Goal: Transaction & Acquisition: Purchase product/service

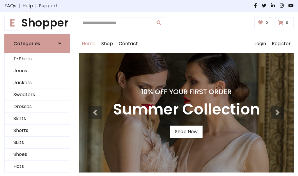
click at [149, 88] on h4 "10% Off Your First Order" at bounding box center [186, 91] width 147 height 8
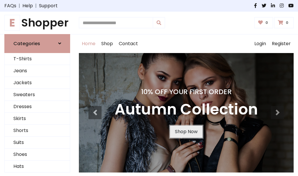
click at [186, 131] on link "Shop Now" at bounding box center [186, 131] width 33 height 12
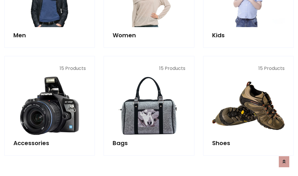
scroll to position [580, 0]
